Goal: Transaction & Acquisition: Subscribe to service/newsletter

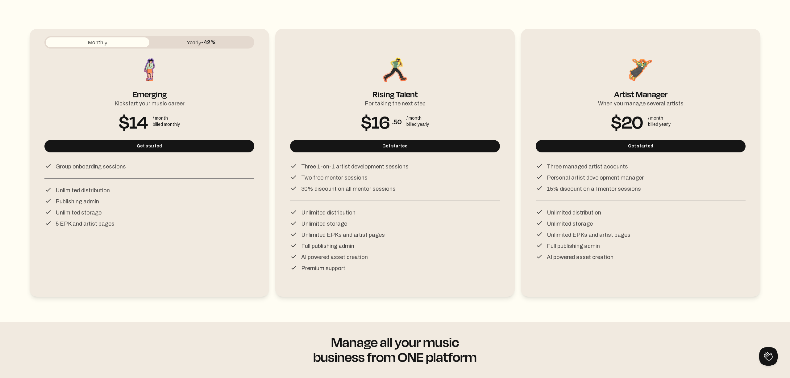
scroll to position [91, 0]
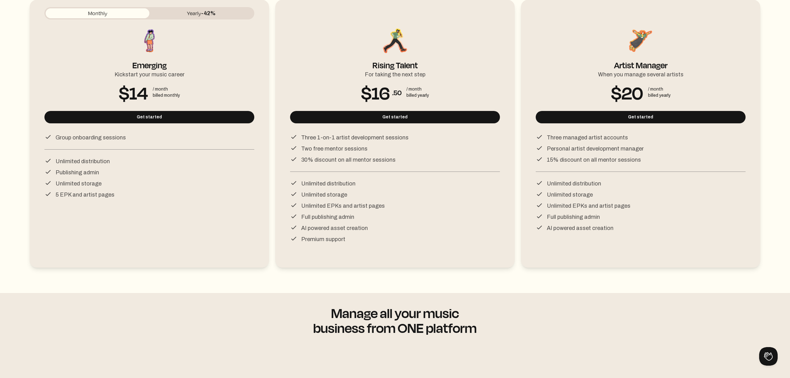
drag, startPoint x: 61, startPoint y: 140, endPoint x: 133, endPoint y: 141, distance: 71.9
click at [133, 141] on div "Group onboarding sessions" at bounding box center [149, 137] width 210 height 9
drag, startPoint x: 52, startPoint y: 164, endPoint x: 121, endPoint y: 164, distance: 68.2
click at [121, 164] on div "Unlimited distribution" at bounding box center [149, 161] width 210 height 9
drag, startPoint x: 73, startPoint y: 171, endPoint x: 115, endPoint y: 171, distance: 42.3
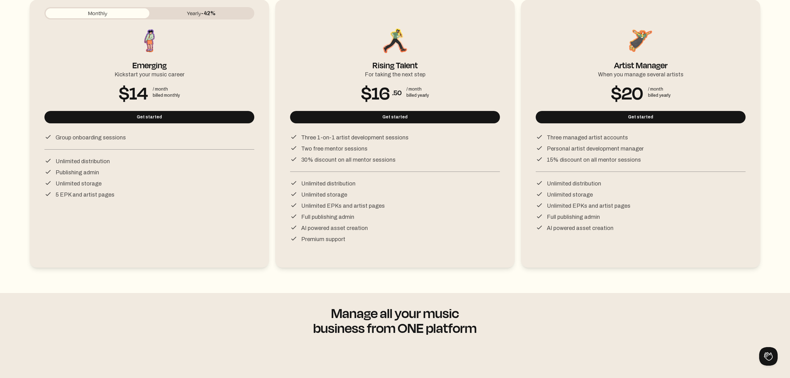
click at [115, 171] on div "Publishing admin" at bounding box center [149, 170] width 210 height 11
drag, startPoint x: 55, startPoint y: 198, endPoint x: 118, endPoint y: 198, distance: 63.3
click at [118, 198] on div "5 EPK and artist pages" at bounding box center [149, 193] width 210 height 11
click at [402, 69] on div "For taking the next step" at bounding box center [395, 73] width 61 height 11
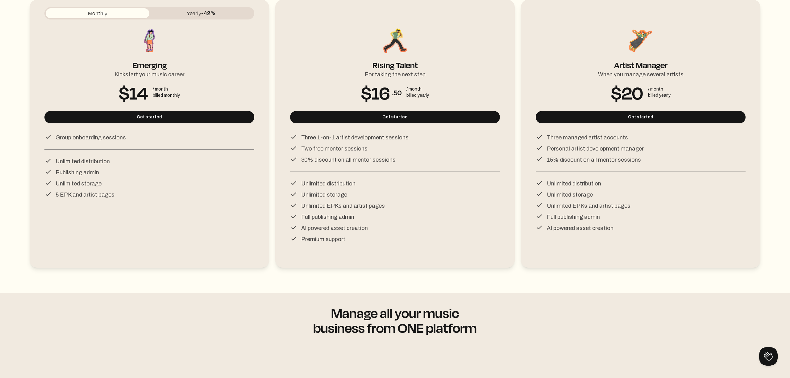
drag, startPoint x: 301, startPoint y: 138, endPoint x: 404, endPoint y: 139, distance: 102.2
click at [404, 139] on div "Three 1-on-1 artist development sessions" at bounding box center [395, 137] width 210 height 9
drag, startPoint x: 302, startPoint y: 151, endPoint x: 383, endPoint y: 157, distance: 81.7
click at [383, 157] on li "Three 1-on-1 artist development sessions Two free mentor sessions 30% discount …" at bounding box center [395, 152] width 210 height 39
click at [391, 162] on div "30% discount on all mentor sessions" at bounding box center [395, 158] width 210 height 11
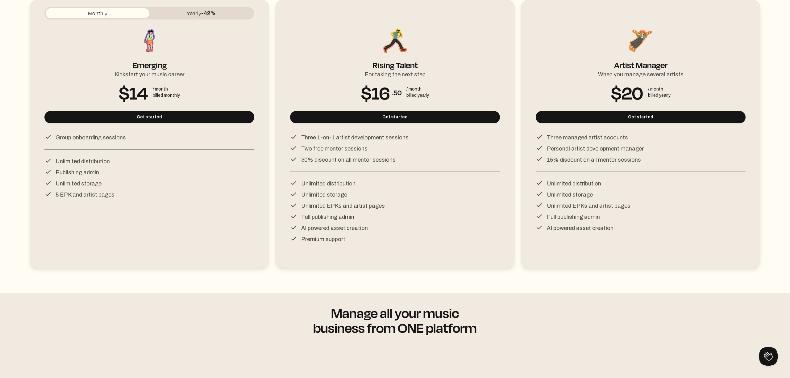
drag, startPoint x: 398, startPoint y: 160, endPoint x: 302, endPoint y: 135, distance: 99.7
click at [302, 136] on li "Three 1-on-1 artist development sessions Two free mentor sessions 30% discount …" at bounding box center [395, 152] width 210 height 39
drag, startPoint x: 301, startPoint y: 183, endPoint x: 373, endPoint y: 226, distance: 83.2
click at [373, 226] on li "Unlimited distribution Unlimited storage Unlimited EPKs and artist pages Full p…" at bounding box center [395, 211] width 210 height 64
click at [373, 236] on div "Premium support" at bounding box center [395, 237] width 210 height 11
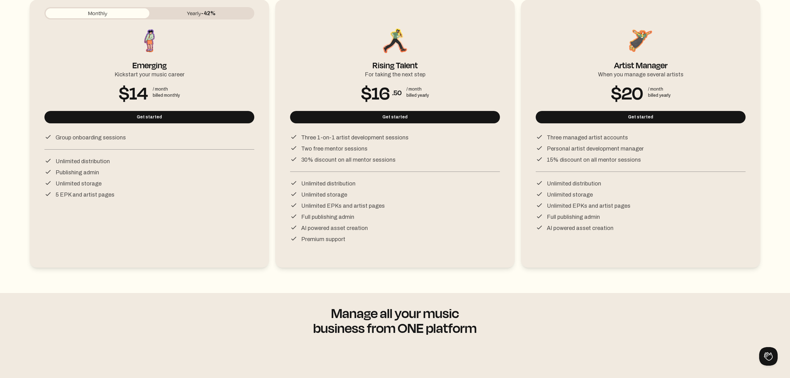
drag, startPoint x: 377, startPoint y: 236, endPoint x: 308, endPoint y: 145, distance: 113.9
click at [308, 145] on ul "Three 1-on-1 artist development sessions Two free mentor sessions 30% discount …" at bounding box center [395, 188] width 210 height 110
click at [564, 169] on li "Three managed artist accounts Personal artist development manager 15% discount …" at bounding box center [641, 152] width 210 height 39
drag, startPoint x: 542, startPoint y: 139, endPoint x: 636, endPoint y: 140, distance: 93.9
click at [636, 140] on div "Three managed artist accounts" at bounding box center [641, 137] width 210 height 9
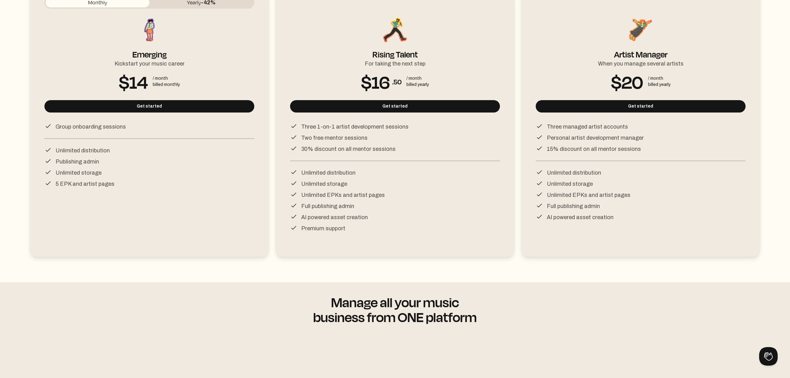
scroll to position [104, 0]
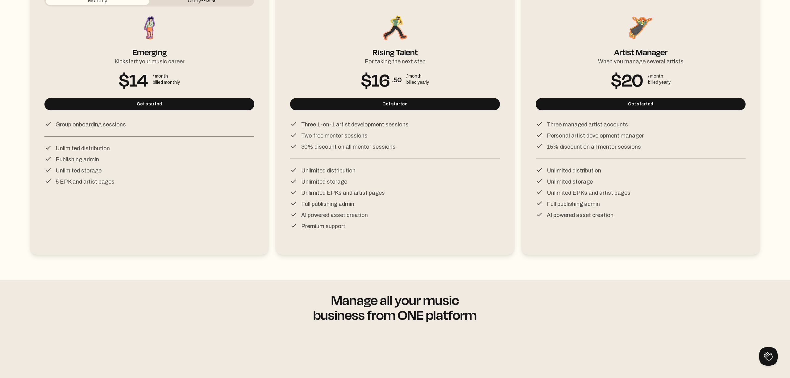
drag, startPoint x: 548, startPoint y: 139, endPoint x: 655, endPoint y: 139, distance: 106.2
click at [655, 139] on div "Personal artist development manager" at bounding box center [641, 134] width 210 height 11
drag, startPoint x: 546, startPoint y: 173, endPoint x: 634, endPoint y: 213, distance: 96.4
click at [634, 213] on li "Unlimited distribution Unlimited storage Unlimited EPKs and artist pages Full p…" at bounding box center [641, 192] width 210 height 53
click at [634, 213] on div "AI powered asset creation" at bounding box center [641, 213] width 210 height 11
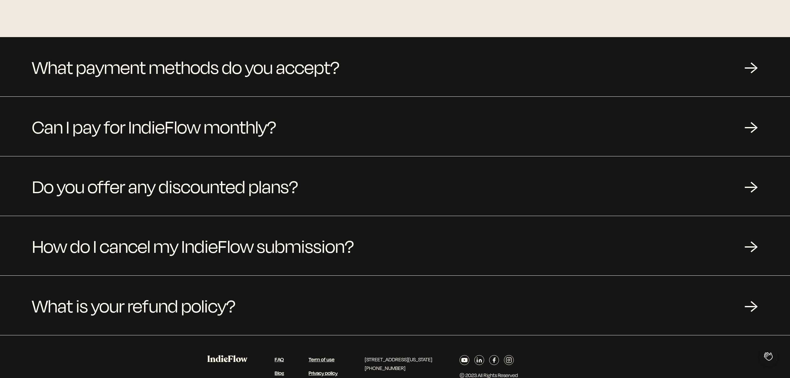
scroll to position [581, 0]
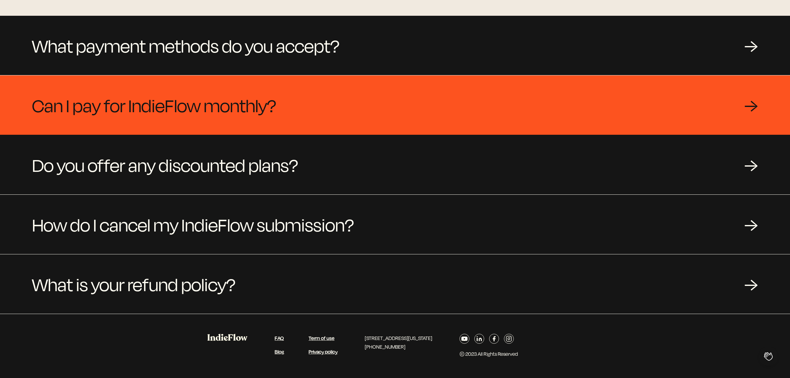
click at [325, 127] on div "Can I pay for IndieFlow monthly? →" at bounding box center [395, 104] width 790 height 59
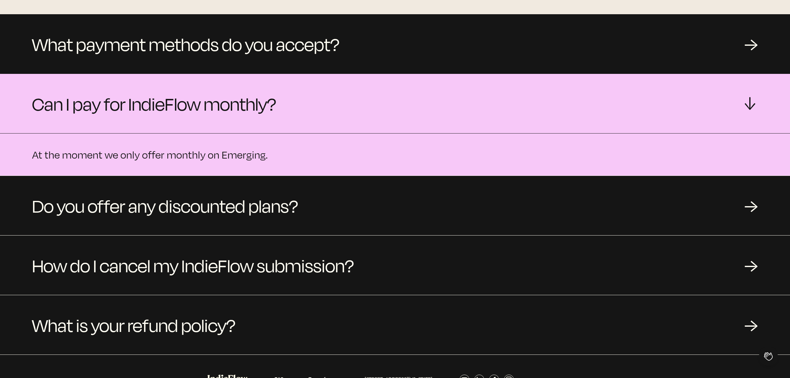
click at [325, 127] on div "Can I pay for IndieFlow monthly? →" at bounding box center [395, 103] width 790 height 59
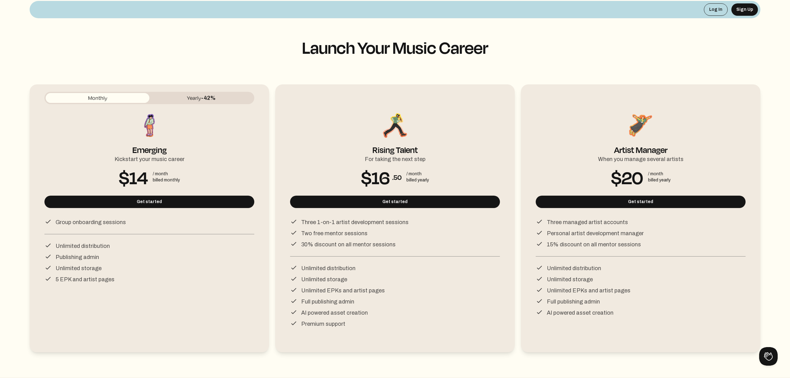
scroll to position [8, 0]
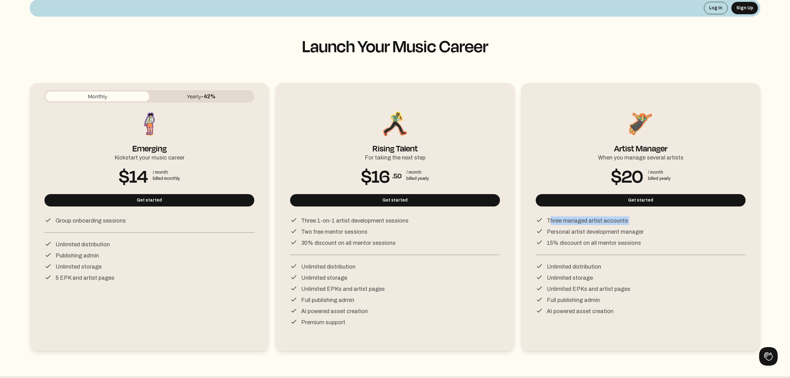
drag, startPoint x: 545, startPoint y: 223, endPoint x: 628, endPoint y: 227, distance: 82.6
click at [628, 227] on li "Three managed artist accounts Personal artist development manager 15% discount …" at bounding box center [641, 235] width 210 height 39
click at [628, 227] on p "Personal artist development manager" at bounding box center [595, 231] width 97 height 9
drag, startPoint x: 632, startPoint y: 224, endPoint x: 546, endPoint y: 223, distance: 86.5
click at [546, 223] on div "Three managed artist accounts" at bounding box center [641, 220] width 210 height 9
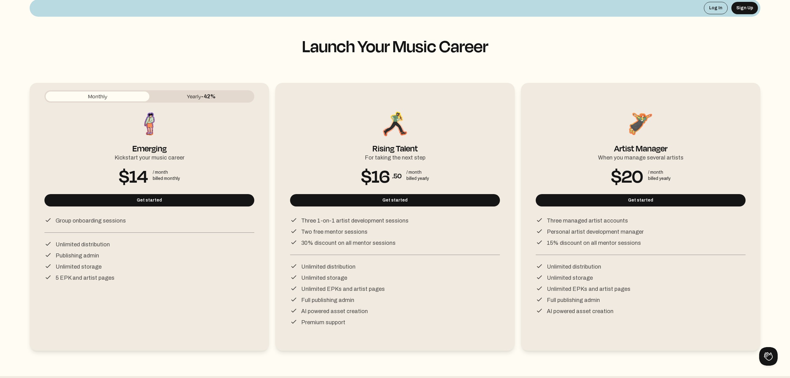
scroll to position [60, 0]
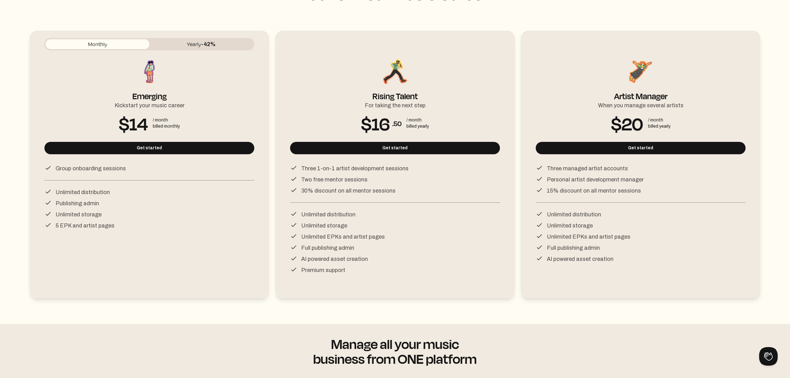
click at [570, 181] on p "Personal artist development manager" at bounding box center [595, 179] width 97 height 9
drag, startPoint x: 546, startPoint y: 178, endPoint x: 646, endPoint y: 178, distance: 99.4
click at [646, 178] on div "Personal artist development manager" at bounding box center [641, 178] width 210 height 11
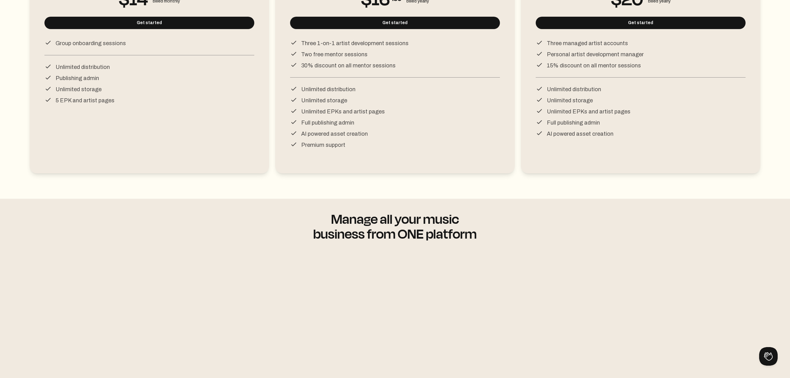
scroll to position [0, 0]
